Goal: Task Accomplishment & Management: Use online tool/utility

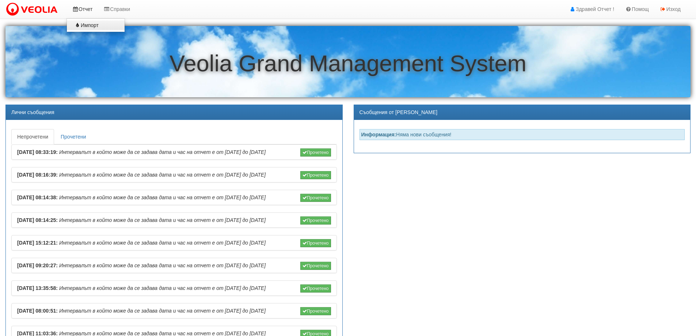
drag, startPoint x: 85, startPoint y: 10, endPoint x: 82, endPoint y: 22, distance: 12.0
click at [85, 10] on link "Отчет" at bounding box center [81, 9] width 31 height 18
click at [100, 24] on link "Импорт" at bounding box center [96, 24] width 58 height 9
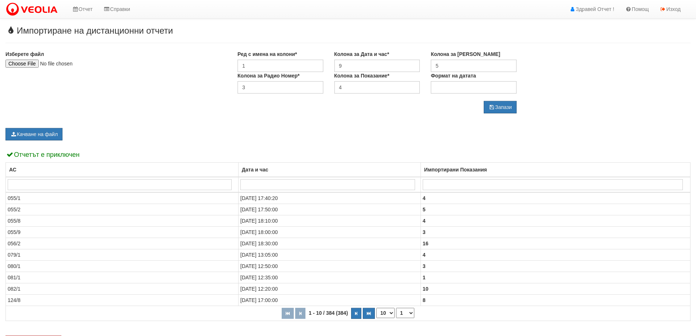
click at [232, 15] on body "Отчет Импорт Справки Здравей Отчет ! Помощ Изход Импортиране на дистанционни от…" at bounding box center [348, 184] width 696 height 369
click at [217, 40] on div "Импортиране на дистанционни отчети Изберете файл Ред с имена на колони* 1 Колон…" at bounding box center [348, 197] width 696 height 343
click at [678, 7] on link "Изход" at bounding box center [670, 9] width 32 height 18
